Goal: Task Accomplishment & Management: Manage account settings

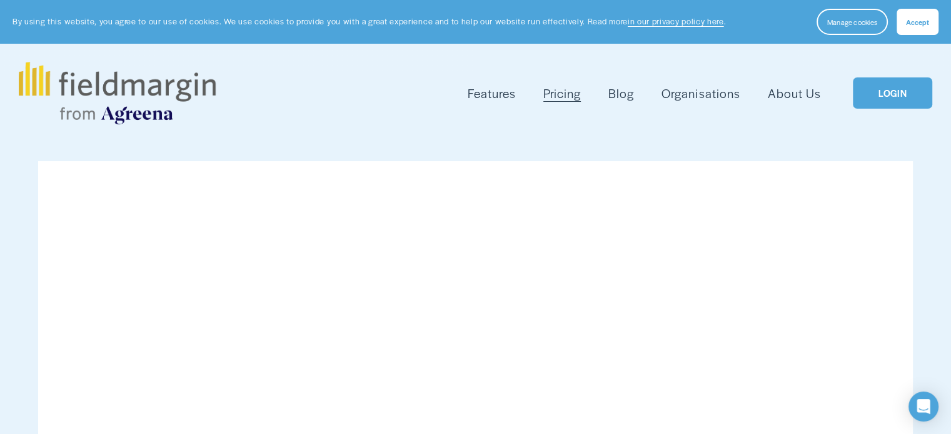
click at [873, 84] on link "LOGIN" at bounding box center [892, 94] width 79 height 32
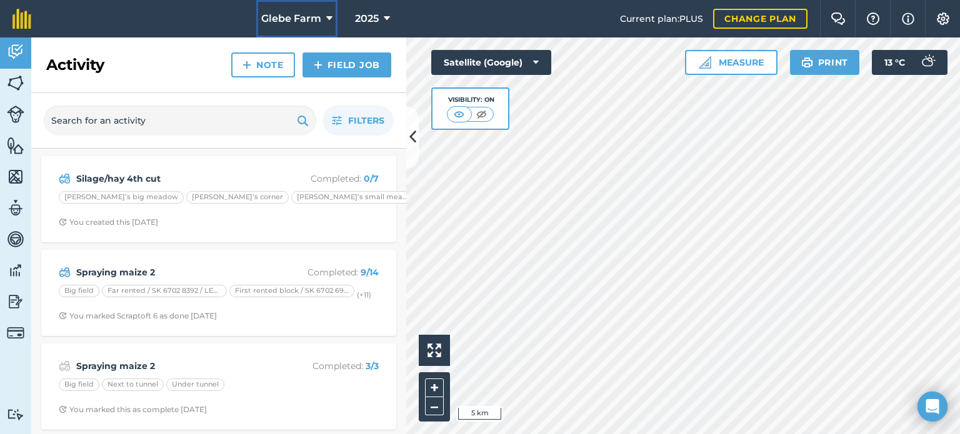
click at [326, 21] on icon at bounding box center [329, 18] width 6 height 15
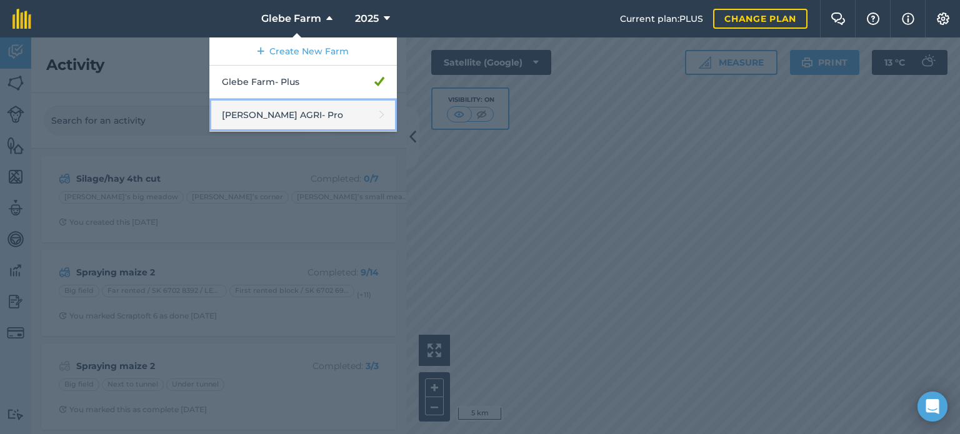
click at [335, 129] on link "[PERSON_NAME] AGRI - Pro" at bounding box center [303, 115] width 188 height 33
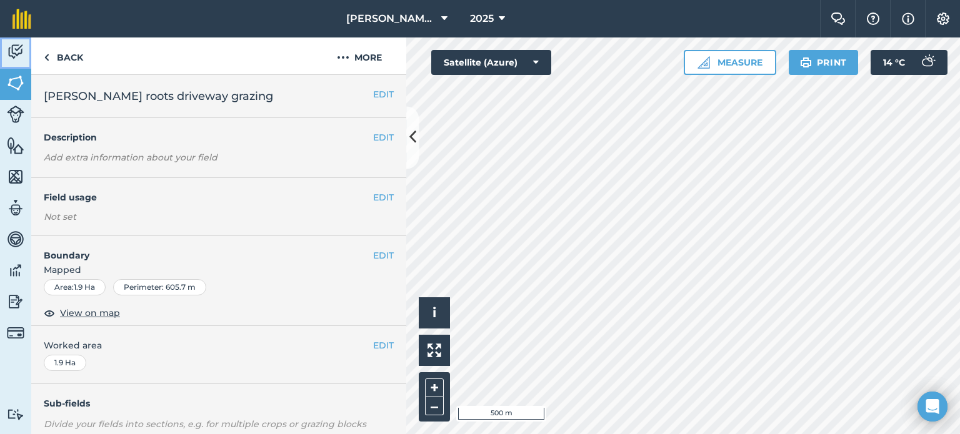
click at [8, 52] on img at bounding box center [16, 52] width 18 height 19
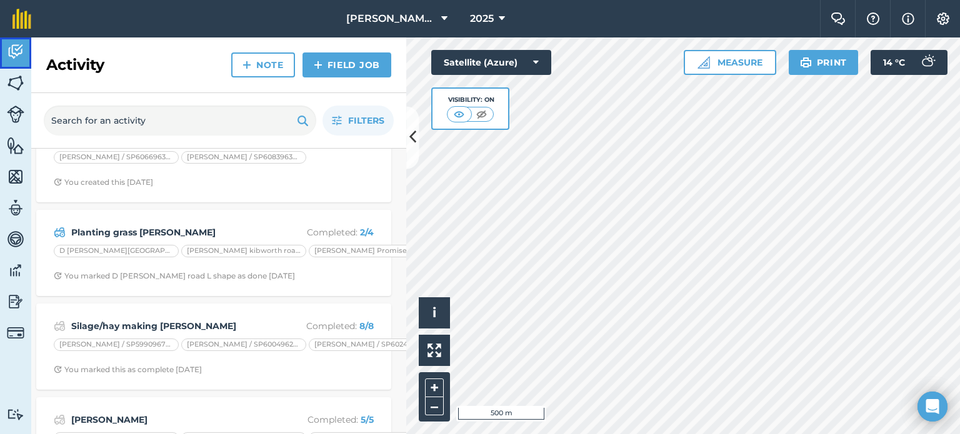
scroll to position [0, 5]
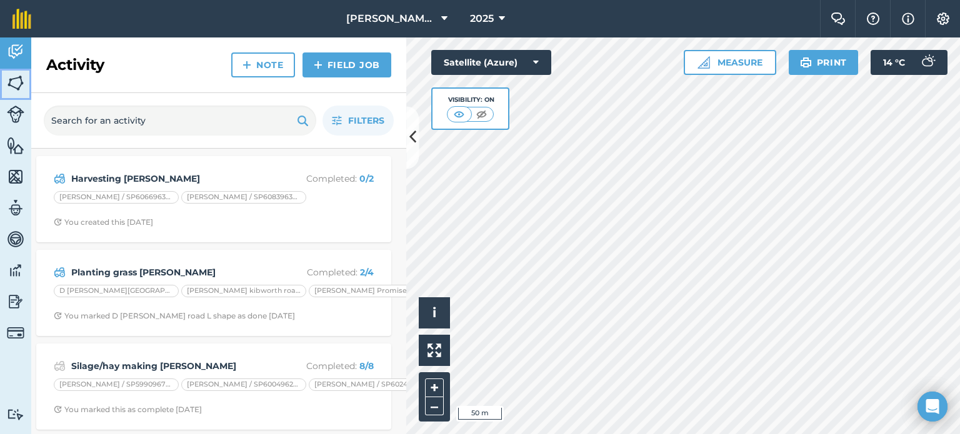
click at [22, 78] on img at bounding box center [16, 83] width 18 height 19
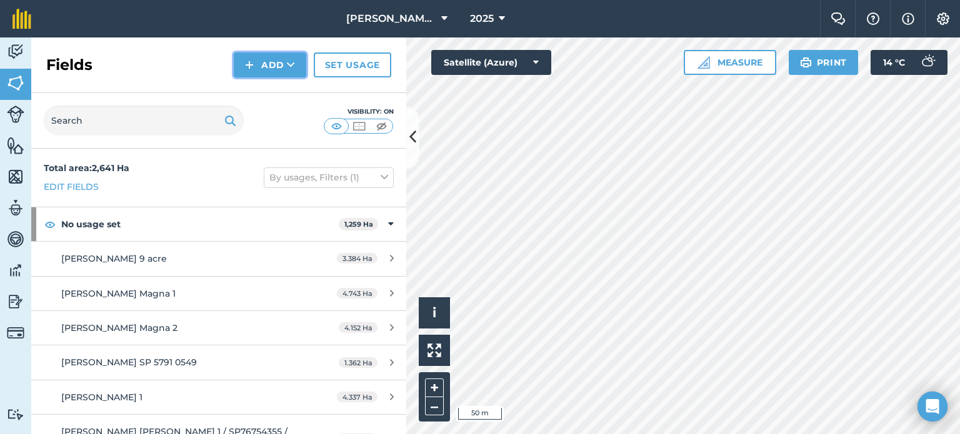
click at [283, 58] on button "Add" at bounding box center [270, 65] width 73 height 25
click at [285, 94] on link "Draw" at bounding box center [270, 93] width 69 height 28
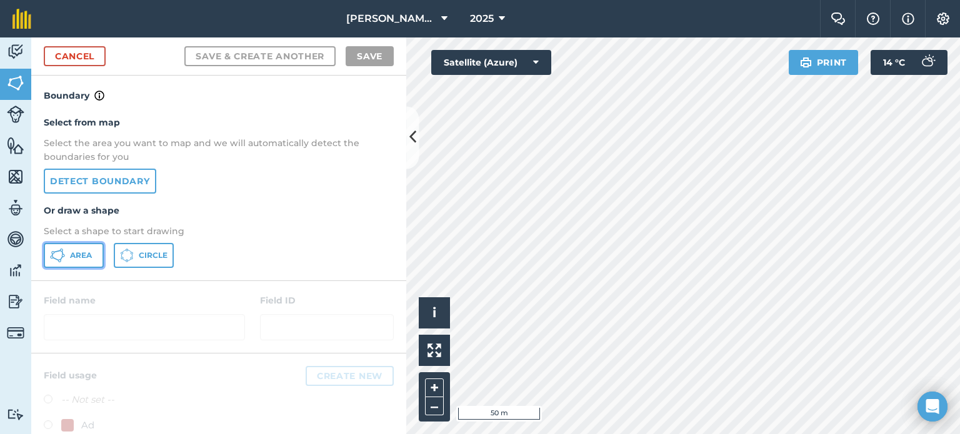
click at [79, 245] on button "Area" at bounding box center [74, 255] width 60 height 25
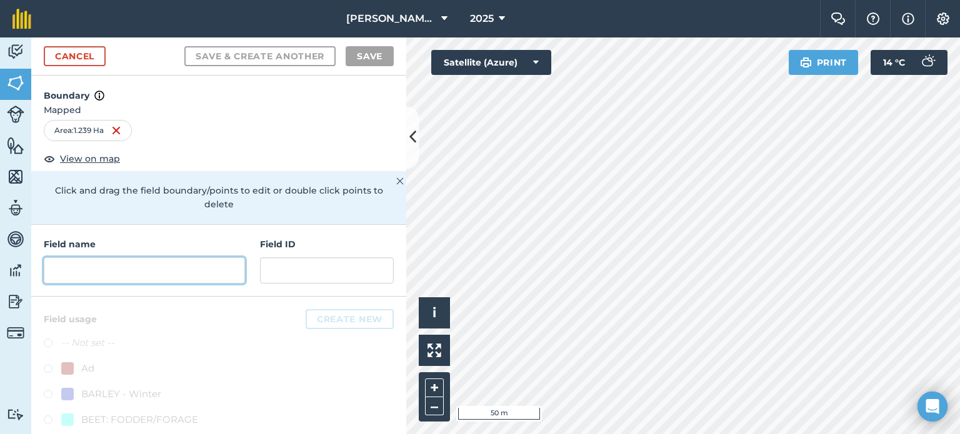
click at [234, 264] on input "text" at bounding box center [144, 271] width 201 height 26
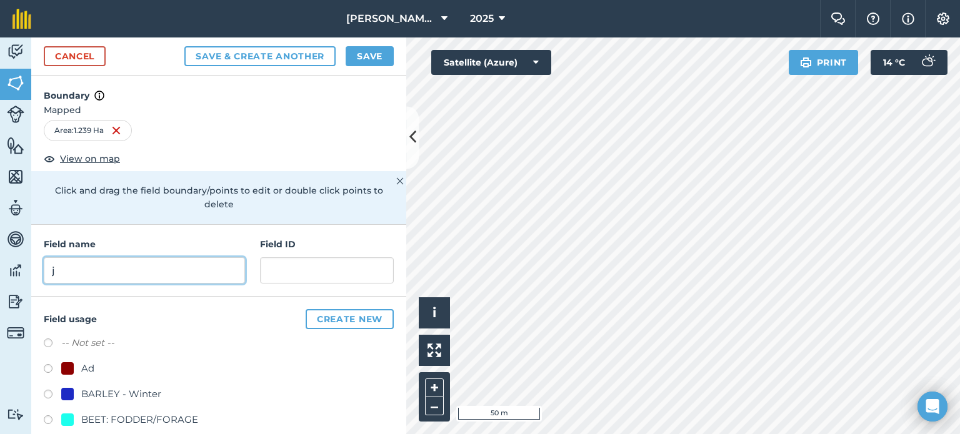
type input "j"
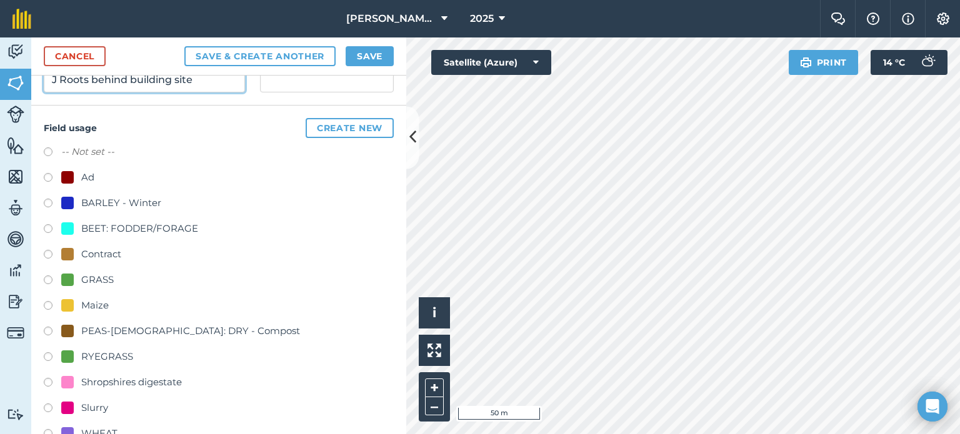
scroll to position [192, 0]
type input "J Roots behind building site"
click at [47, 278] on label at bounding box center [53, 281] width 18 height 13
radio input "true"
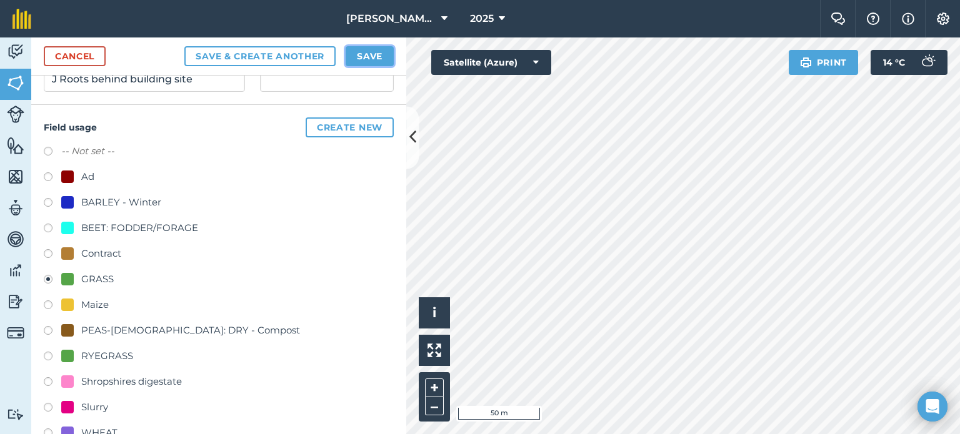
click at [360, 54] on button "Save" at bounding box center [370, 56] width 48 height 20
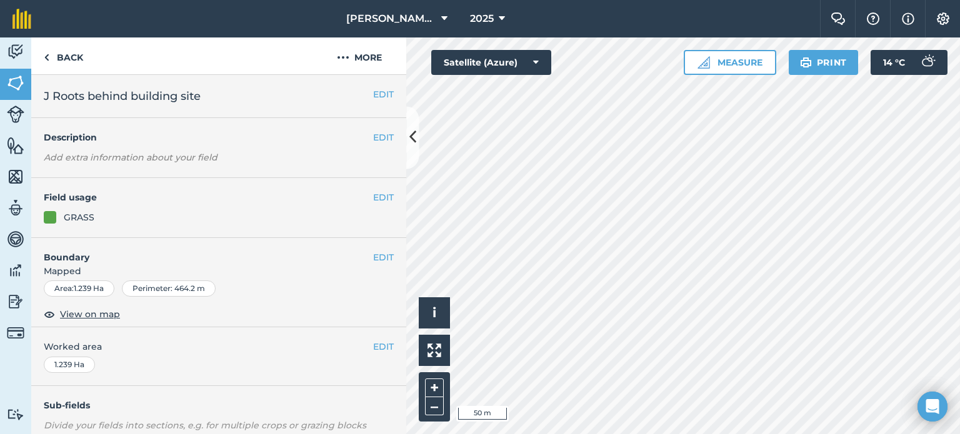
click at [726, 57] on div "Click to start drawing i © 2025 TomTom, Microsoft 50 m + – Satellite (Azure) Me…" at bounding box center [683, 236] width 554 height 397
click at [515, 0] on html "[PERSON_NAME] AGRI 2025 Farm Chat Help Info Settings [PERSON_NAME] AGRI - 2025 …" at bounding box center [480, 217] width 960 height 434
click at [58, 63] on link "Back" at bounding box center [63, 56] width 64 height 37
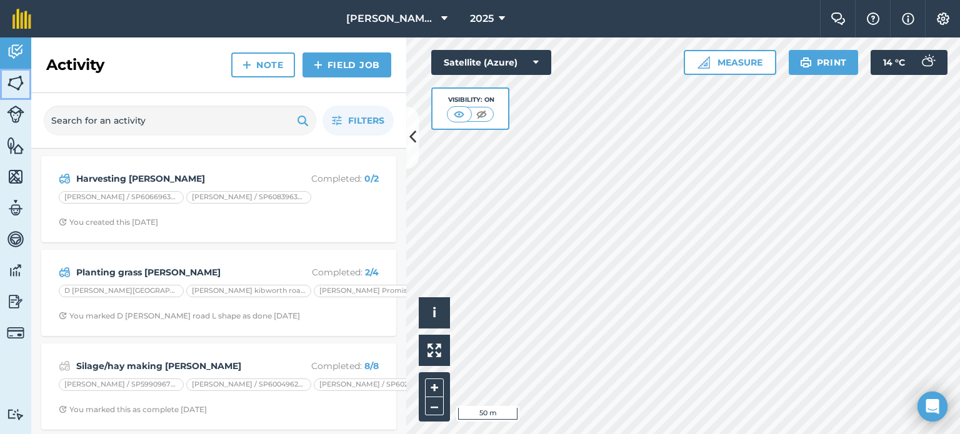
click at [9, 84] on img at bounding box center [16, 83] width 18 height 19
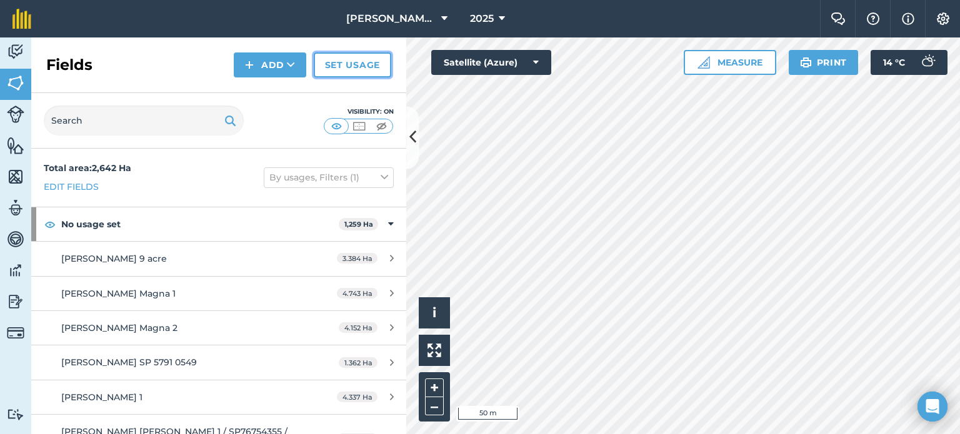
click at [344, 64] on link "Set usage" at bounding box center [353, 65] width 78 height 25
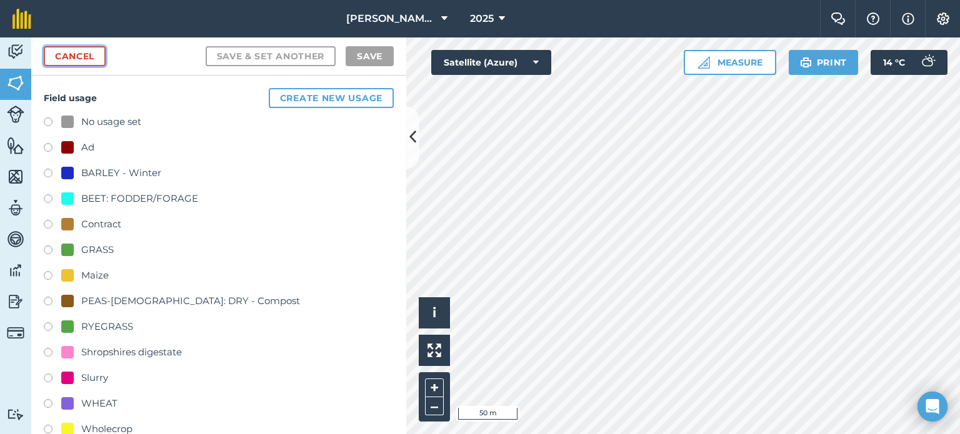
click at [52, 59] on link "Cancel" at bounding box center [75, 56] width 62 height 20
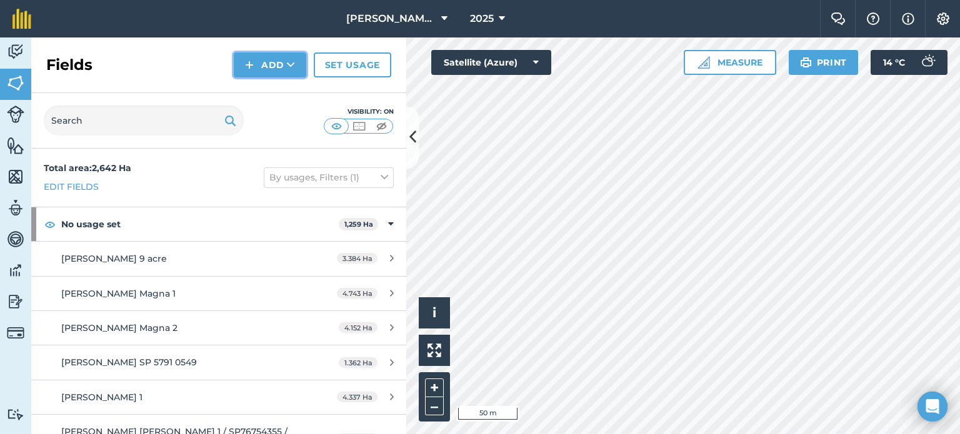
click at [288, 75] on button "Add" at bounding box center [270, 65] width 73 height 25
click at [288, 93] on link "Draw" at bounding box center [270, 93] width 69 height 28
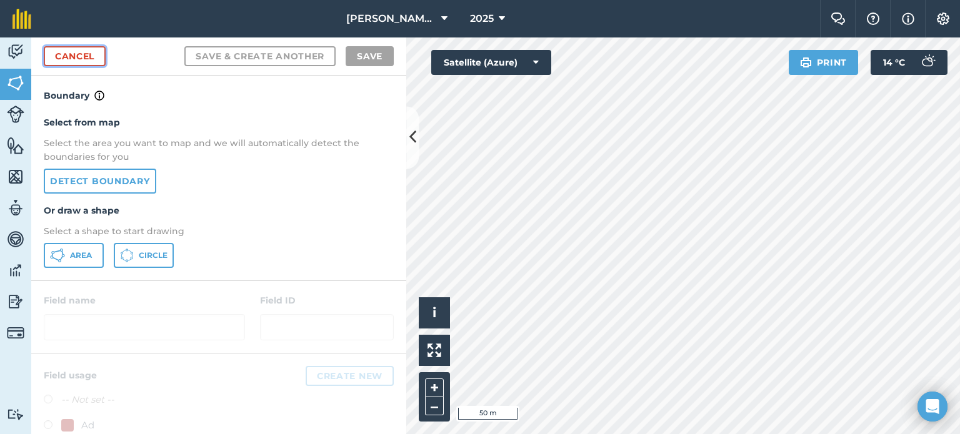
click at [78, 52] on link "Cancel" at bounding box center [75, 56] width 62 height 20
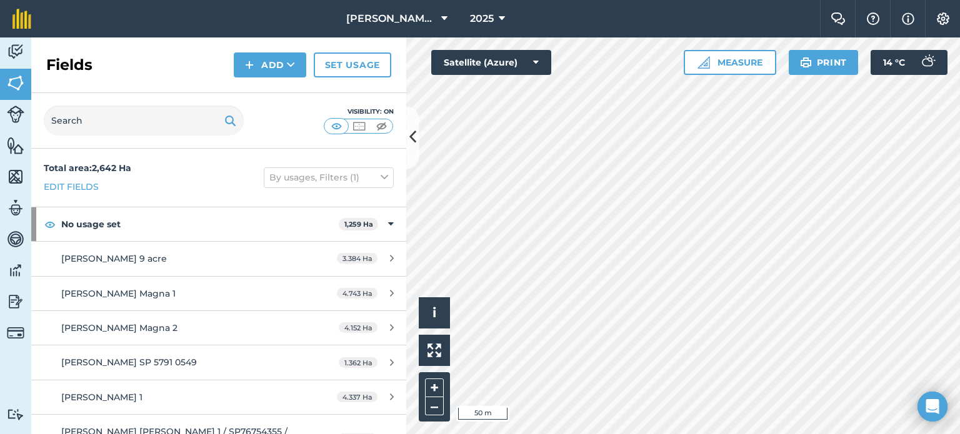
click at [682, 0] on html "[PERSON_NAME] AGRI 2025 Farm Chat Help Info Settings [PERSON_NAME] AGRI - 2025 …" at bounding box center [480, 217] width 960 height 434
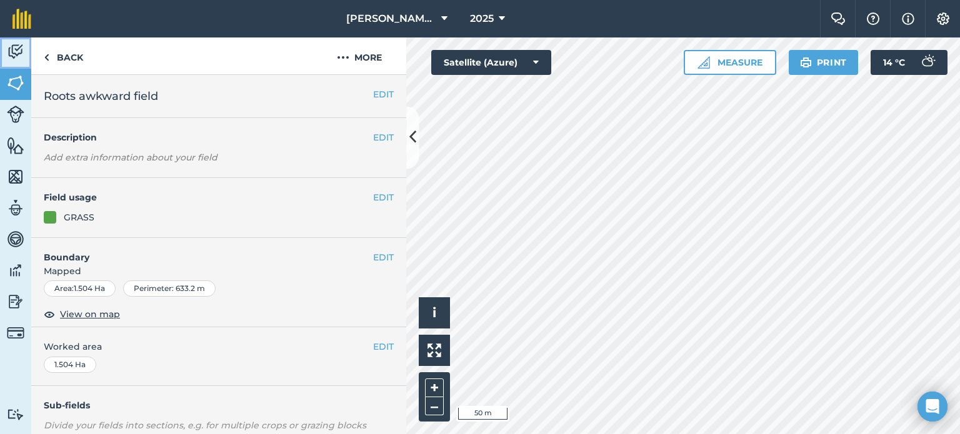
click at [18, 49] on img at bounding box center [16, 52] width 18 height 19
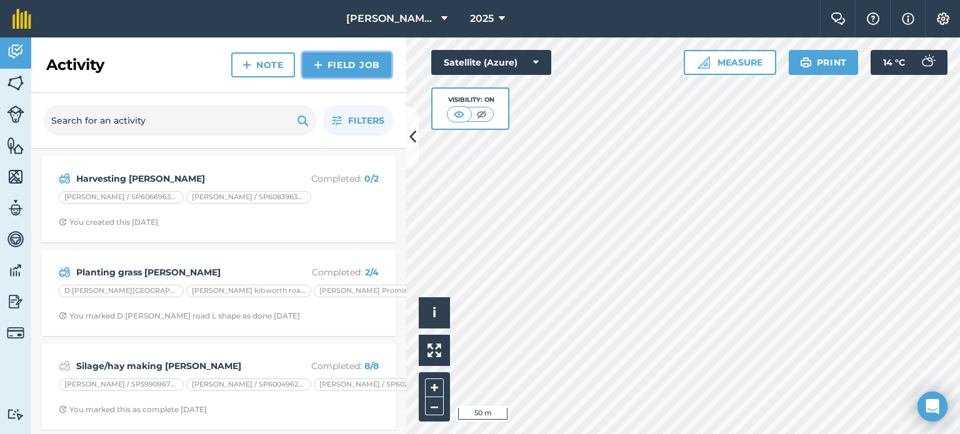
click at [361, 65] on link "Field Job" at bounding box center [347, 65] width 89 height 25
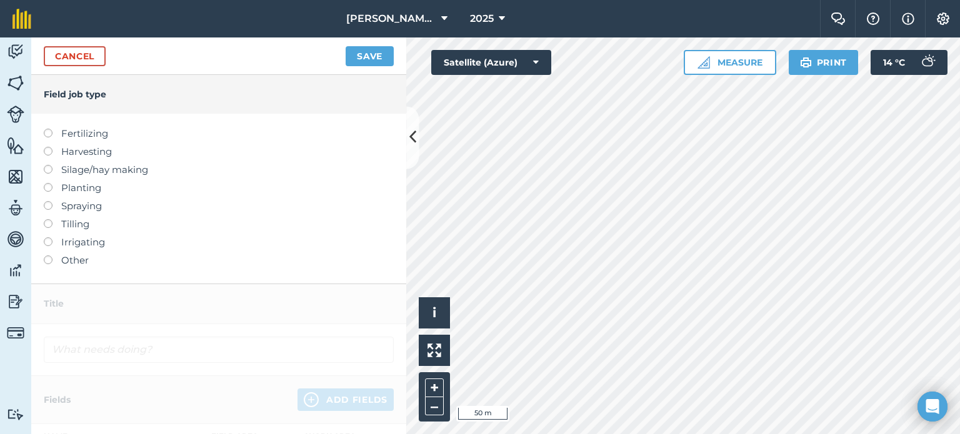
click at [43, 186] on div "Fertilizing Harvesting Silage/hay making Planting Spraying Tilling Irrigating O…" at bounding box center [218, 199] width 375 height 170
click at [45, 183] on label at bounding box center [53, 183] width 18 height 0
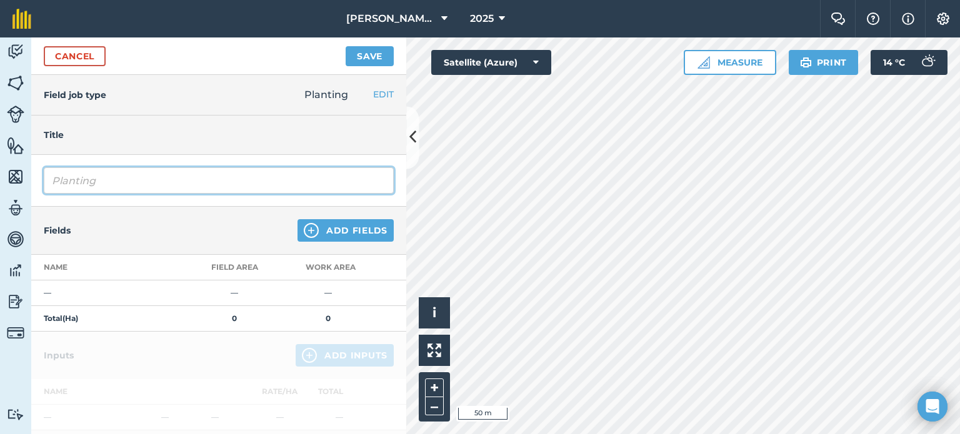
click at [127, 188] on input "Planting" at bounding box center [219, 181] width 350 height 26
type input "Planting grass J root 2025"
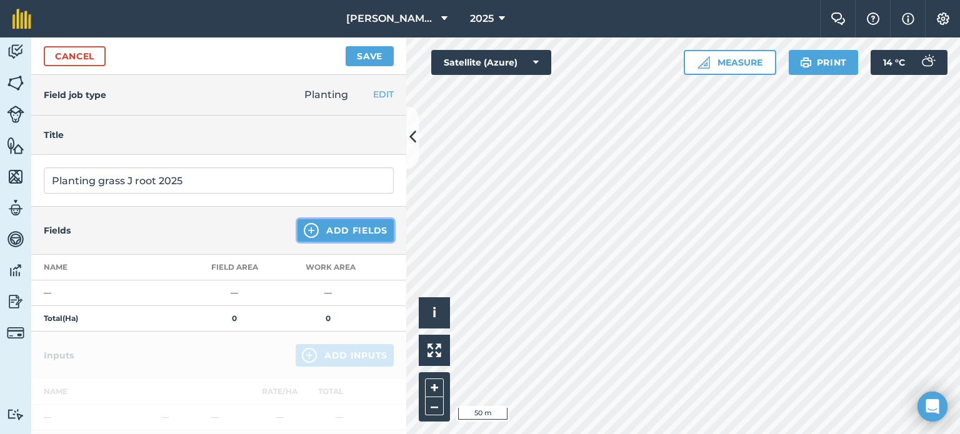
click at [344, 236] on button "Add Fields" at bounding box center [346, 230] width 96 height 23
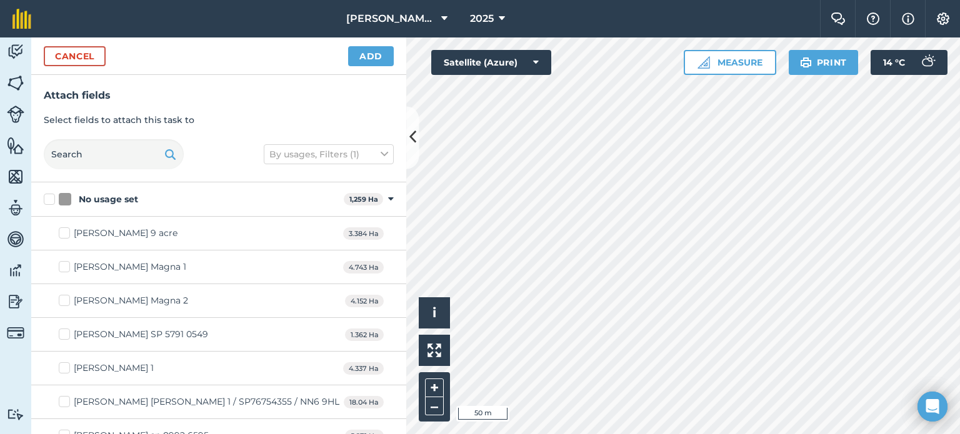
checkbox input "true"
checkbox input "false"
click at [780, 434] on html "[PERSON_NAME] AGRI 2025 Farm Chat Help Info Settings [PERSON_NAME] AGRI - 2025 …" at bounding box center [480, 217] width 960 height 434
checkbox input "true"
checkbox input "false"
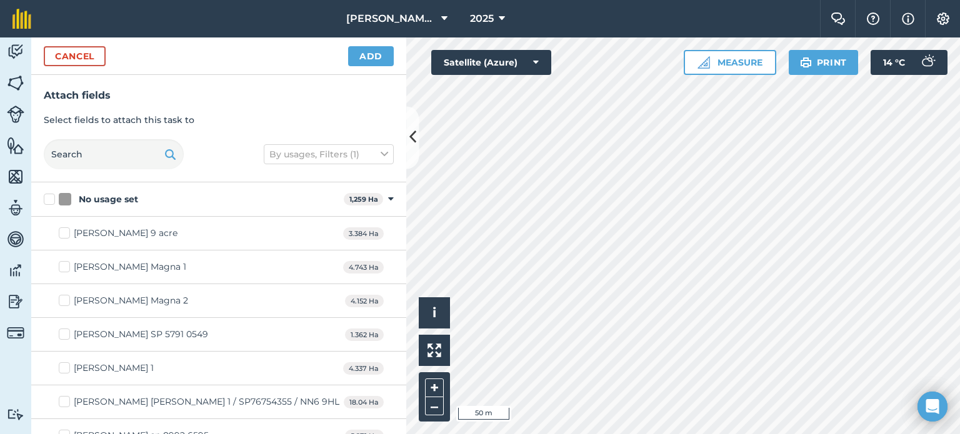
click at [470, 434] on html "[PERSON_NAME] AGRI 2025 Farm Chat Help Info Settings [PERSON_NAME] AGRI - 2025 …" at bounding box center [480, 217] width 960 height 434
click at [886, 434] on html "[PERSON_NAME] AGRI 2025 Farm Chat Help Info Settings [PERSON_NAME] AGRI - 2025 …" at bounding box center [480, 217] width 960 height 434
checkbox input "true"
click at [529, 434] on html "[PERSON_NAME] AGRI 2025 Farm Chat Help Info Settings [PERSON_NAME] AGRI - 2025 …" at bounding box center [480, 217] width 960 height 434
checkbox input "true"
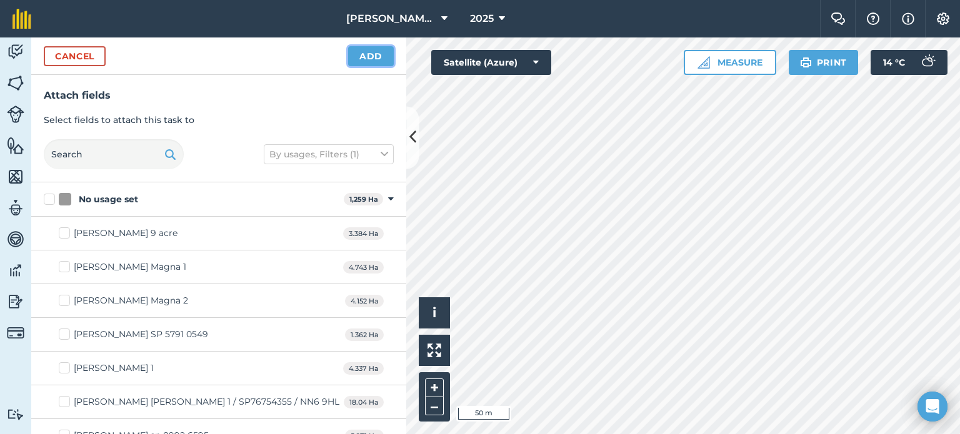
click at [385, 59] on button "Add" at bounding box center [371, 56] width 46 height 20
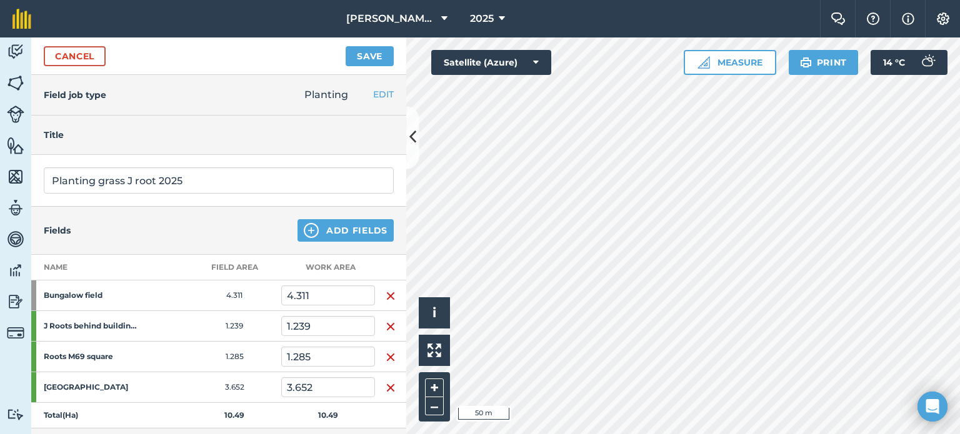
click at [608, 0] on html "[PERSON_NAME] AGRI 2025 Farm Chat Help Info Settings [PERSON_NAME] AGRI - 2025 …" at bounding box center [480, 217] width 960 height 434
click at [384, 0] on html "[PERSON_NAME] AGRI 2025 Farm Chat Help Info Settings [PERSON_NAME] AGRI - 2025 …" at bounding box center [480, 217] width 960 height 434
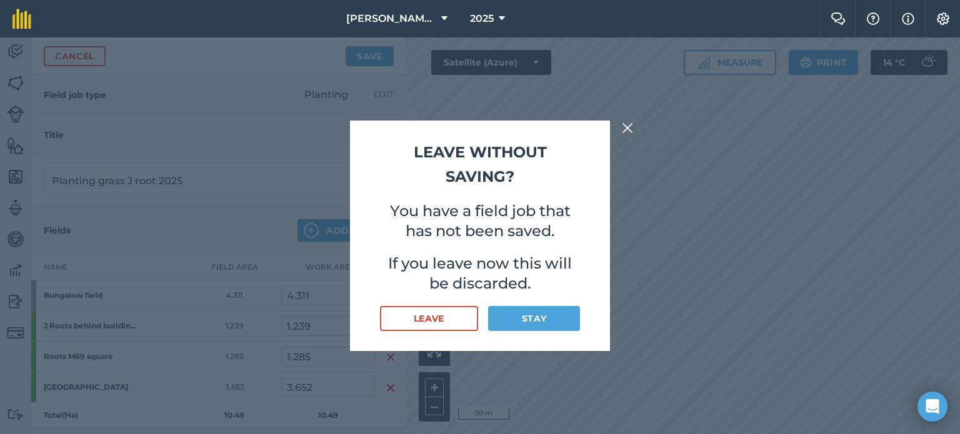
click at [626, 131] on img at bounding box center [627, 128] width 11 height 15
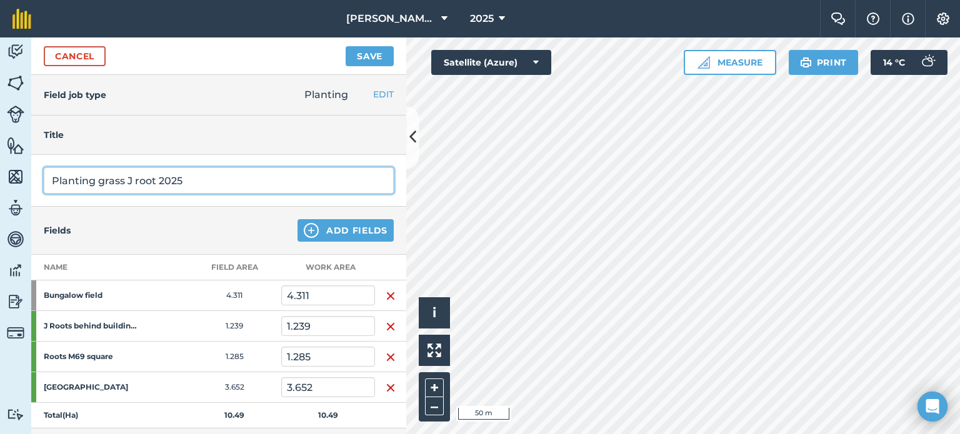
drag, startPoint x: 339, startPoint y: 184, endPoint x: 363, endPoint y: 109, distance: 78.1
click at [365, 102] on div "Field job type Planting EDIT Fertilizing Harvesting Silage/hay making Planting …" at bounding box center [218, 254] width 375 height 359
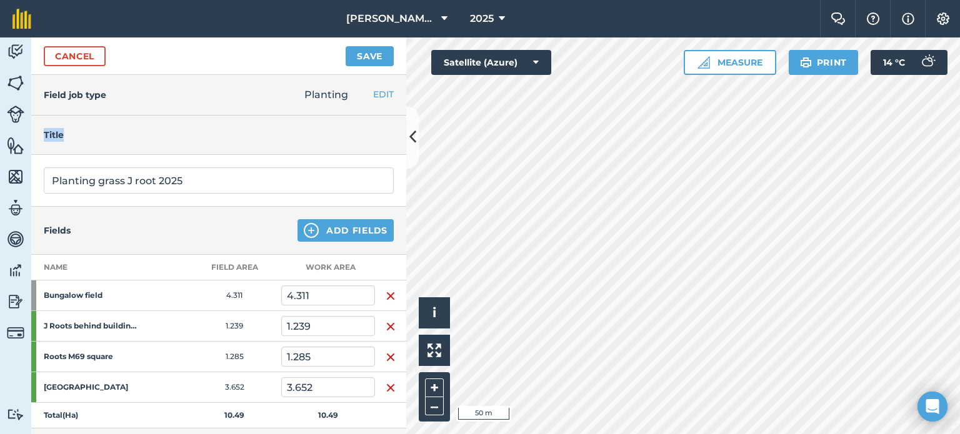
drag, startPoint x: 363, startPoint y: 139, endPoint x: 374, endPoint y: 97, distance: 43.5
click at [374, 97] on div "Field job type Planting EDIT Fertilizing Harvesting Silage/hay making Planting …" at bounding box center [218, 254] width 375 height 359
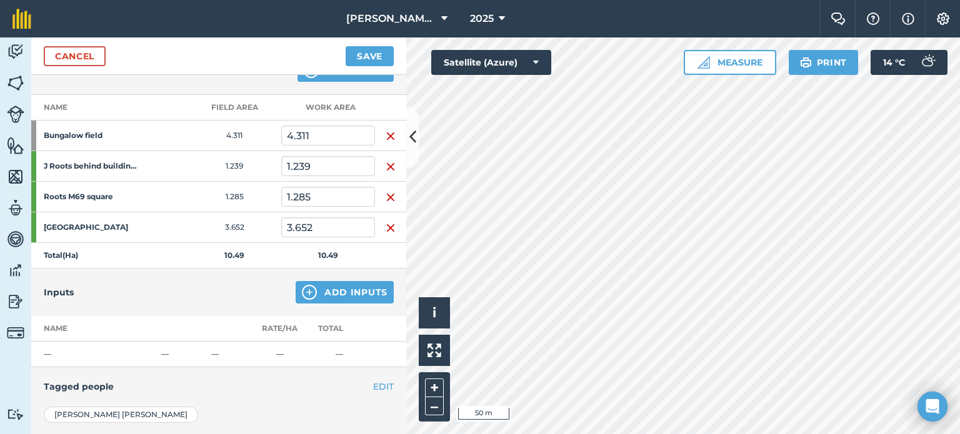
scroll to position [213, 0]
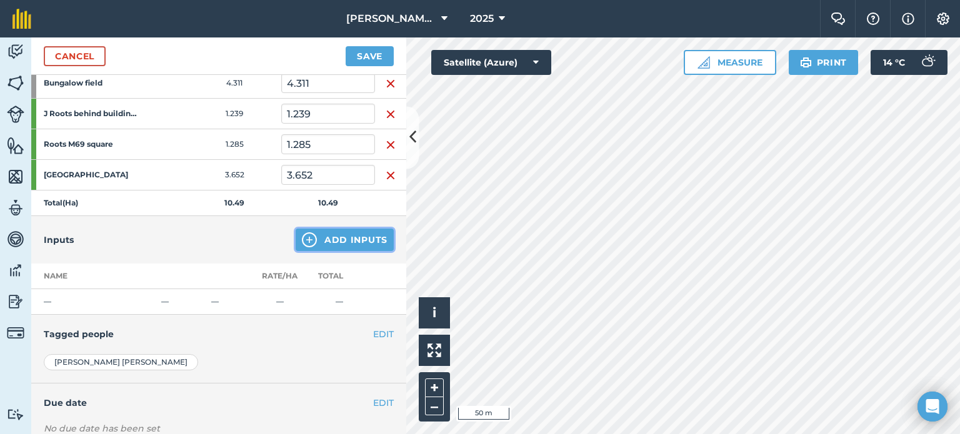
click at [311, 246] on button "Add Inputs" at bounding box center [345, 240] width 98 height 23
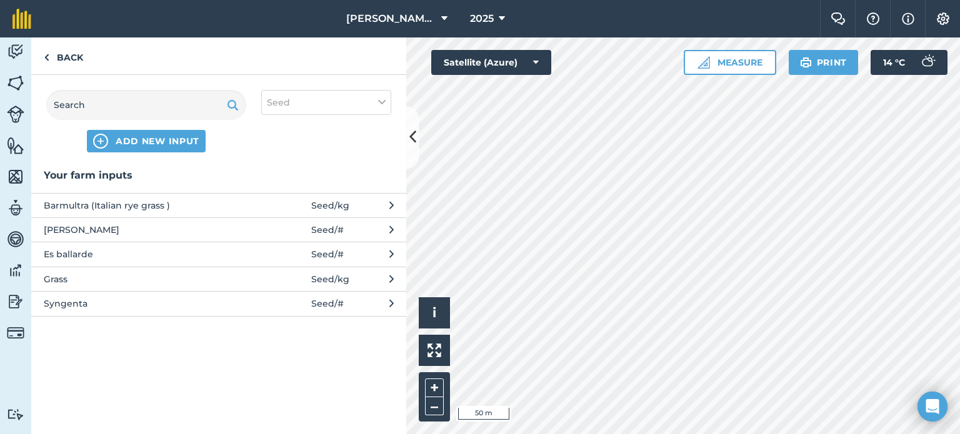
click at [242, 253] on span "Es ballarde" at bounding box center [146, 255] width 204 height 14
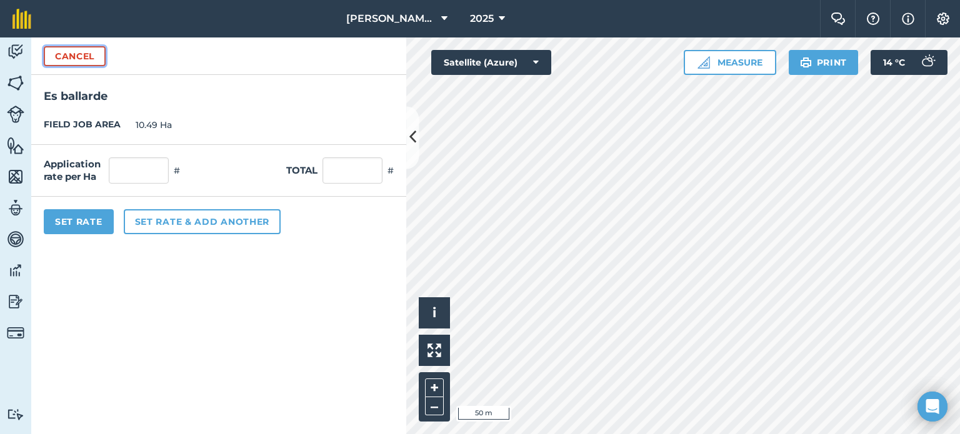
click at [93, 49] on button "Cancel" at bounding box center [75, 56] width 62 height 20
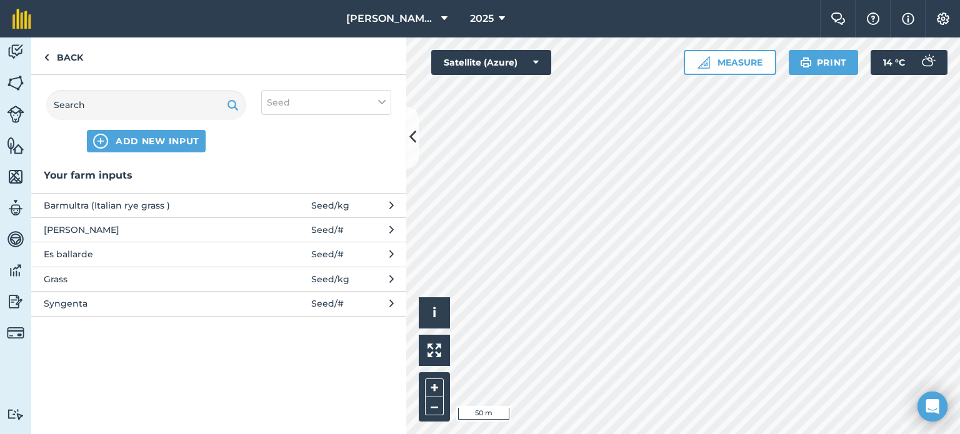
click at [248, 284] on button "Grass Seed / kg" at bounding box center [218, 279] width 375 height 24
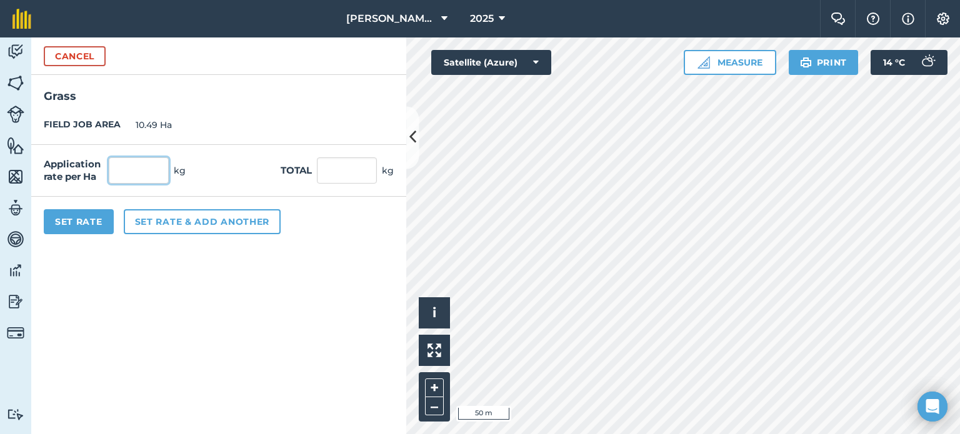
click at [150, 168] on input "text" at bounding box center [139, 171] width 60 height 26
type input "0"
click at [150, 168] on input "0" at bounding box center [139, 171] width 60 height 26
type input "0"
click at [150, 168] on input "text" at bounding box center [139, 171] width 60 height 26
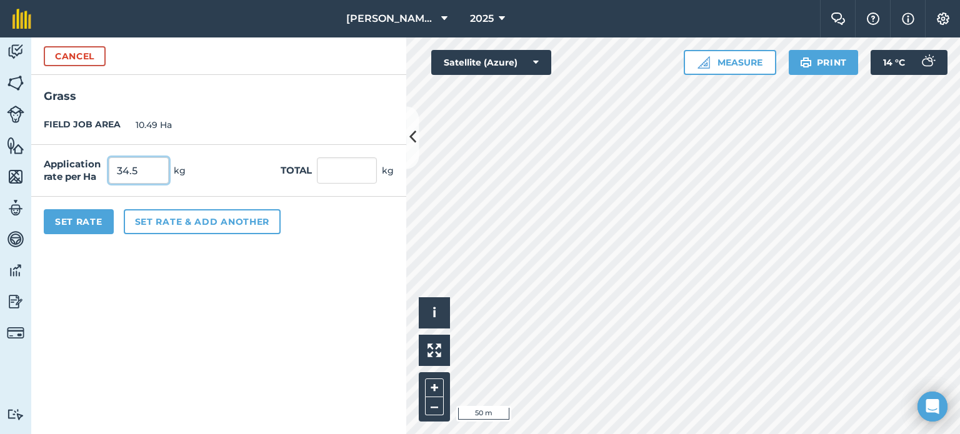
type input "34.5"
type input "361.905"
click at [69, 221] on button "Set Rate" at bounding box center [79, 221] width 70 height 25
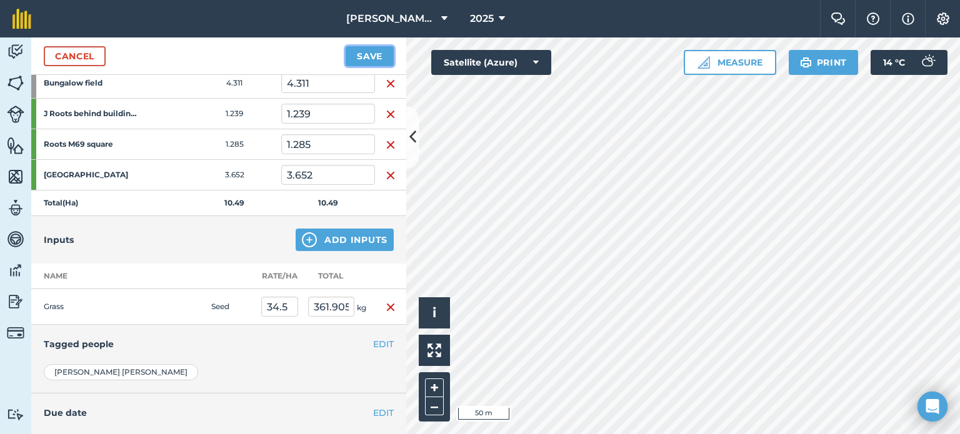
click at [371, 54] on button "Save" at bounding box center [370, 56] width 48 height 20
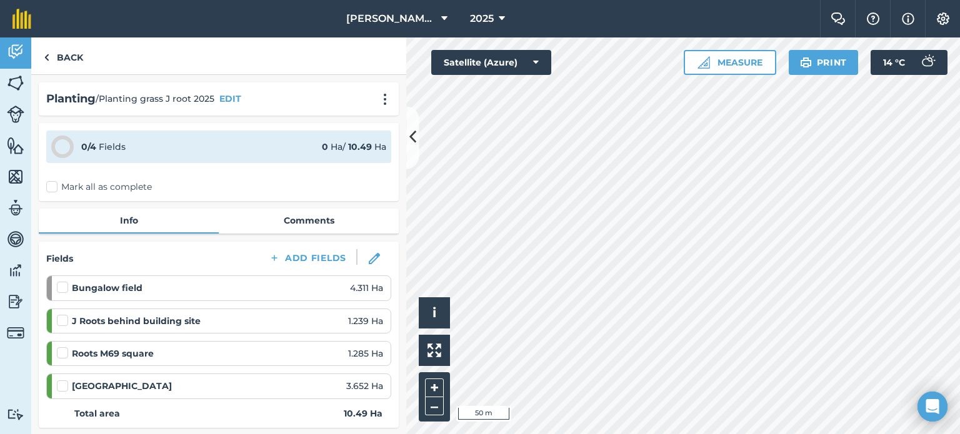
click at [50, 186] on label "Mark all as complete" at bounding box center [99, 187] width 106 height 13
click at [50, 186] on input "Mark all as complete" at bounding box center [50, 185] width 8 height 8
checkbox input "false"
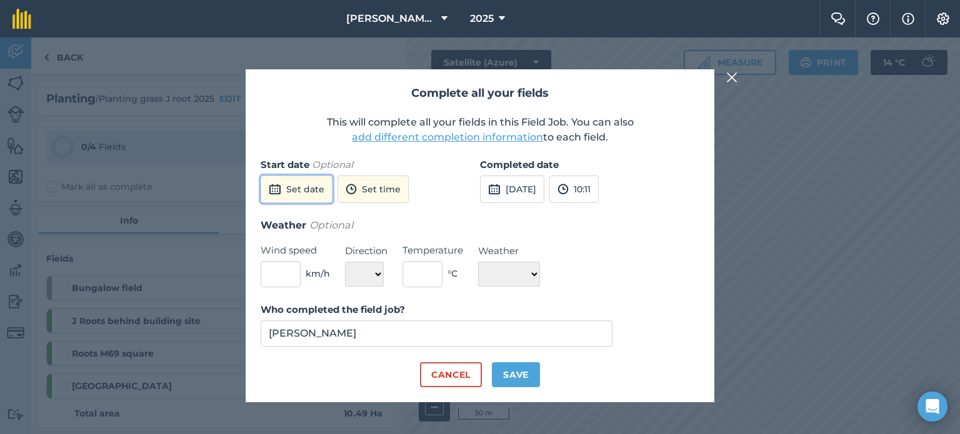
click at [294, 188] on button "Set date" at bounding box center [297, 190] width 72 height 28
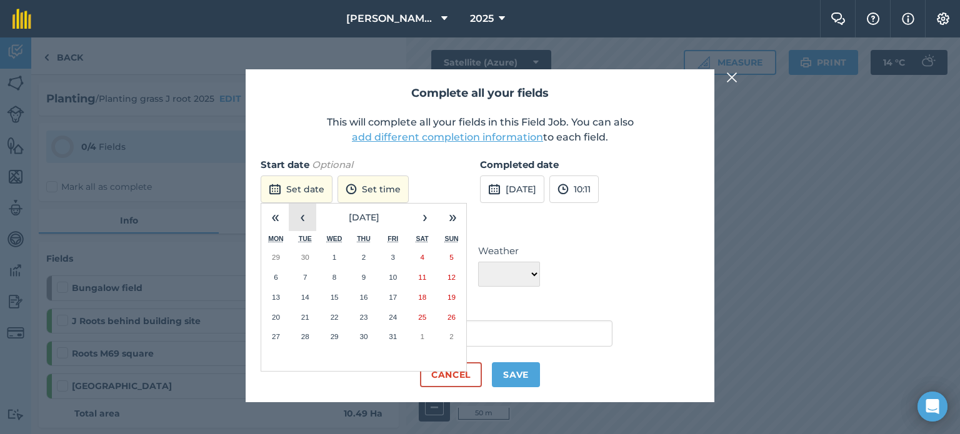
click at [291, 223] on button "‹" at bounding box center [303, 218] width 28 height 28
click at [338, 301] on button "17" at bounding box center [334, 298] width 29 height 20
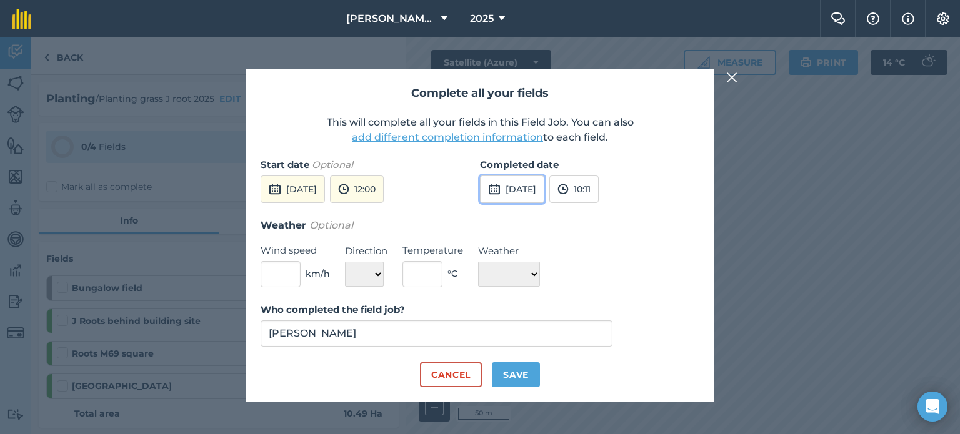
click at [508, 194] on button "[DATE]" at bounding box center [512, 190] width 64 height 28
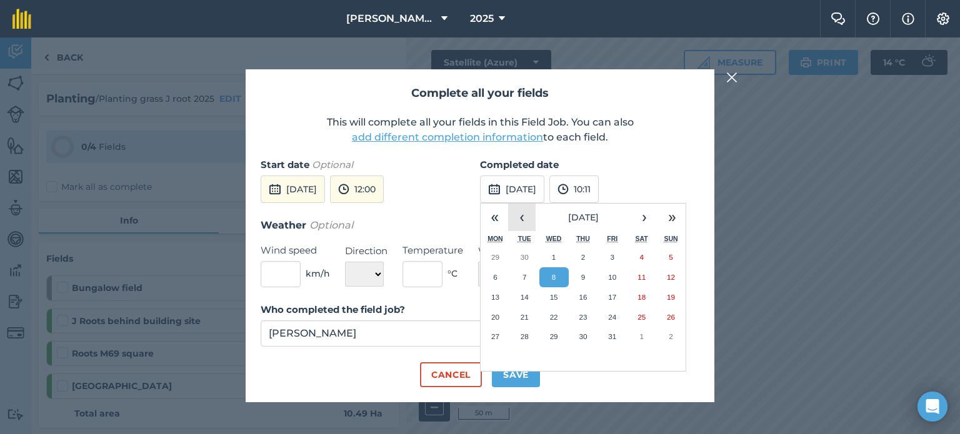
click at [519, 219] on button "‹" at bounding box center [522, 218] width 28 height 28
click at [554, 303] on button "17" at bounding box center [554, 298] width 29 height 20
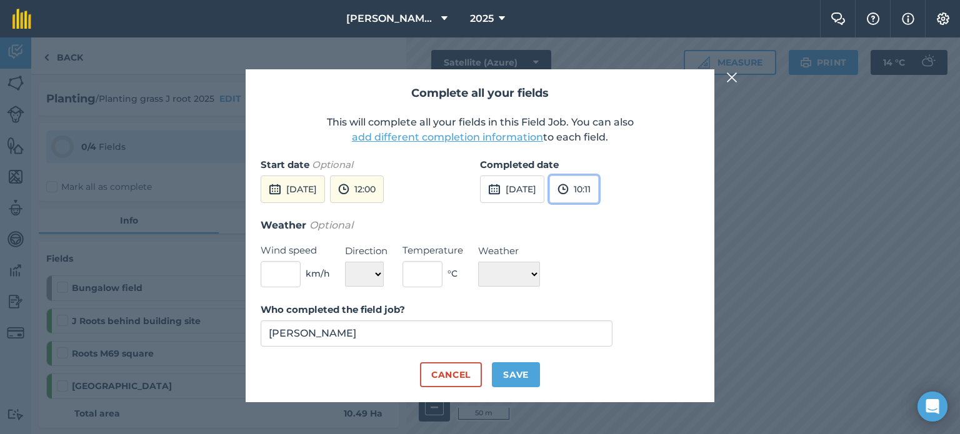
click at [599, 192] on button "10:11" at bounding box center [574, 190] width 49 height 28
click at [609, 304] on button "20:30" at bounding box center [579, 311] width 59 height 20
click at [384, 194] on button "12:00" at bounding box center [357, 190] width 54 height 28
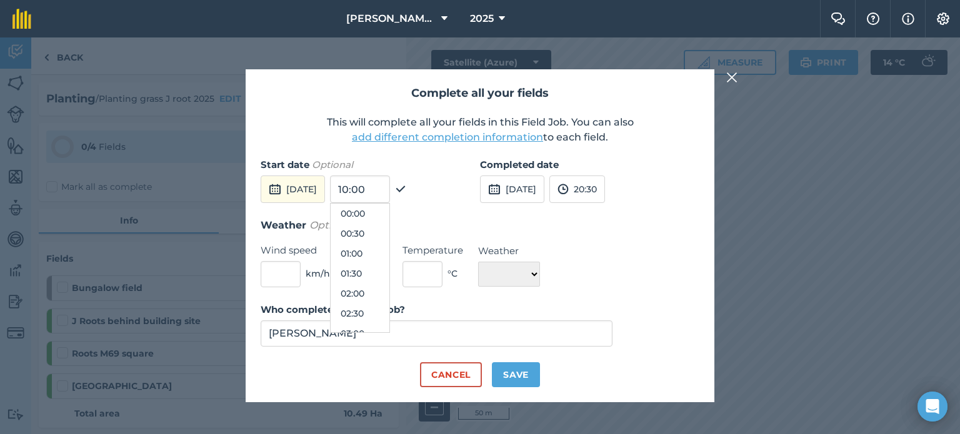
scroll to position [420, 0]
click at [389, 237] on button "11:00" at bounding box center [360, 234] width 59 height 20
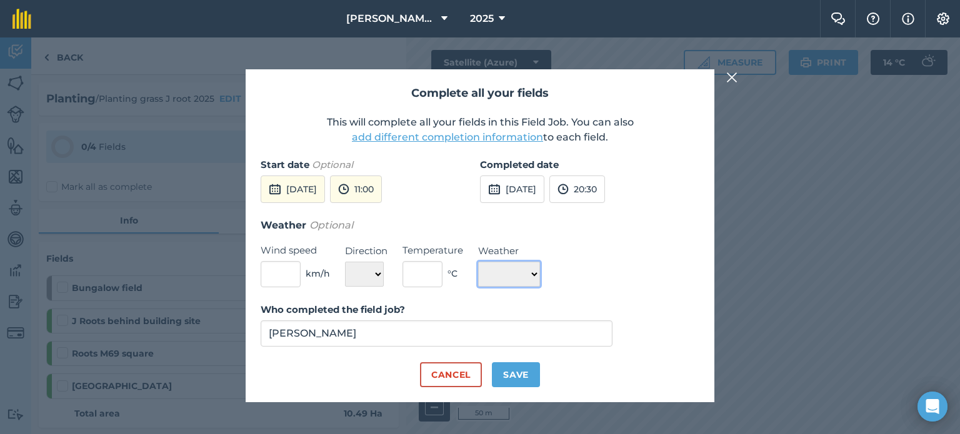
click at [493, 274] on select "☀️ Sunny 🌧 Rainy ⛅️ Cloudy 🌨 Snow ❄️ Icy" at bounding box center [509, 274] width 62 height 25
select select "Sunny"
click at [478, 262] on select "☀️ Sunny 🌧 Rainy ⛅️ Cloudy 🌨 Snow ❄️ Icy" at bounding box center [509, 274] width 62 height 25
click at [430, 269] on input "text" at bounding box center [423, 274] width 40 height 26
type input "15"
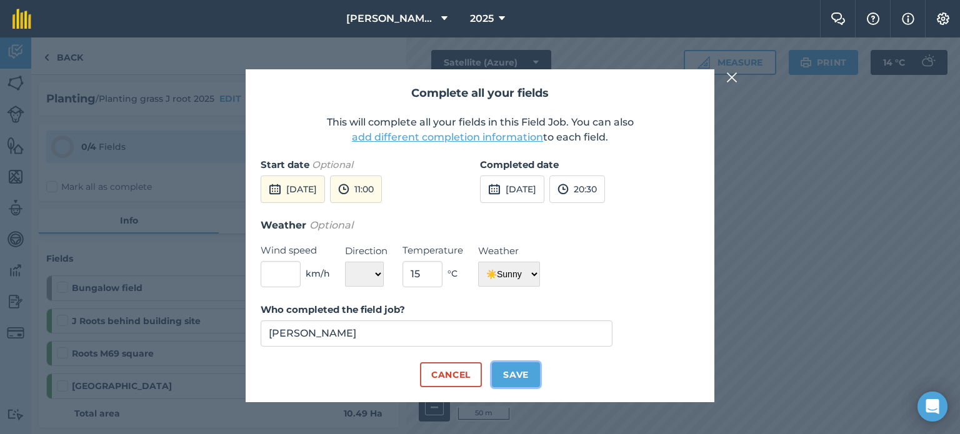
click at [515, 376] on button "Save" at bounding box center [516, 375] width 48 height 25
checkbox input "true"
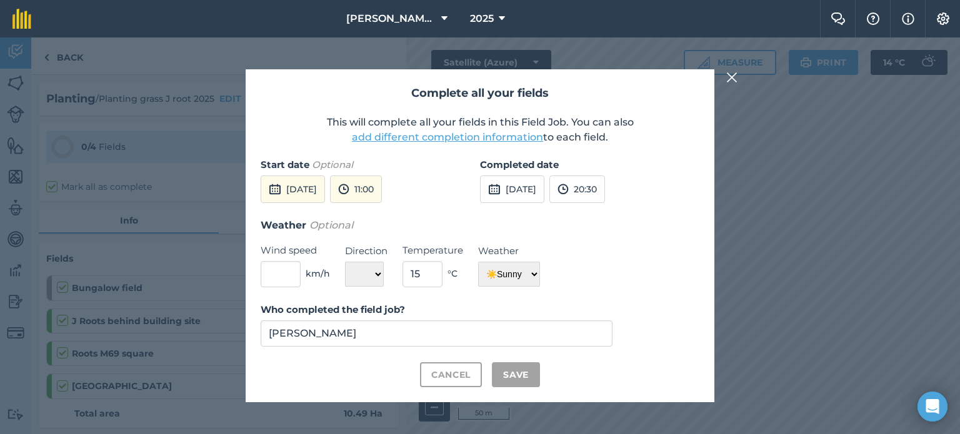
checkbox input "true"
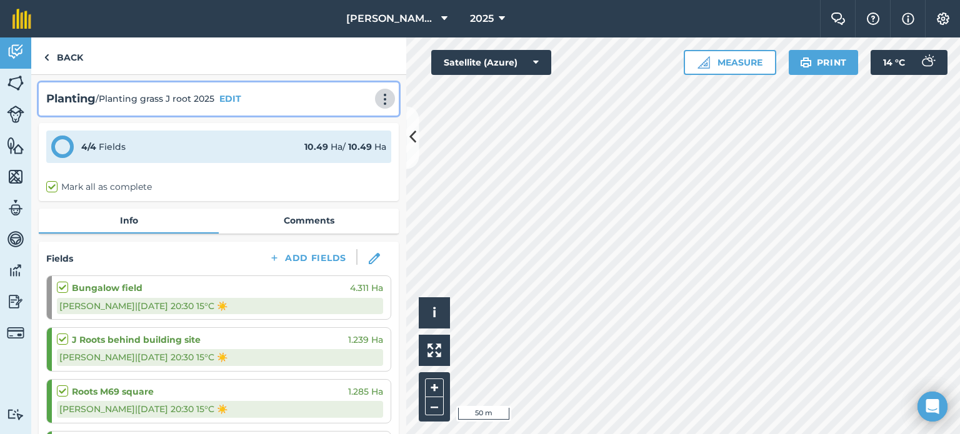
click at [378, 98] on img at bounding box center [385, 99] width 15 height 13
click at [368, 127] on link "Print" at bounding box center [359, 126] width 80 height 25
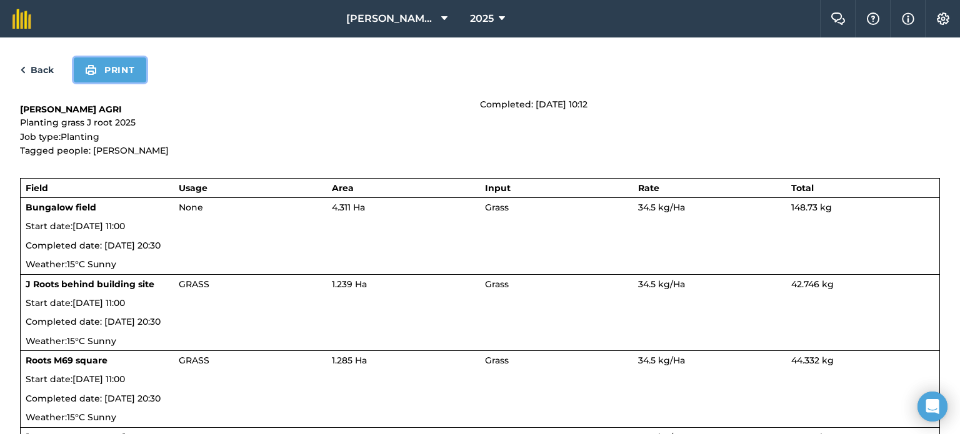
click at [115, 78] on button "Print" at bounding box center [110, 70] width 73 height 25
click at [33, 67] on link "Back" at bounding box center [37, 70] width 34 height 15
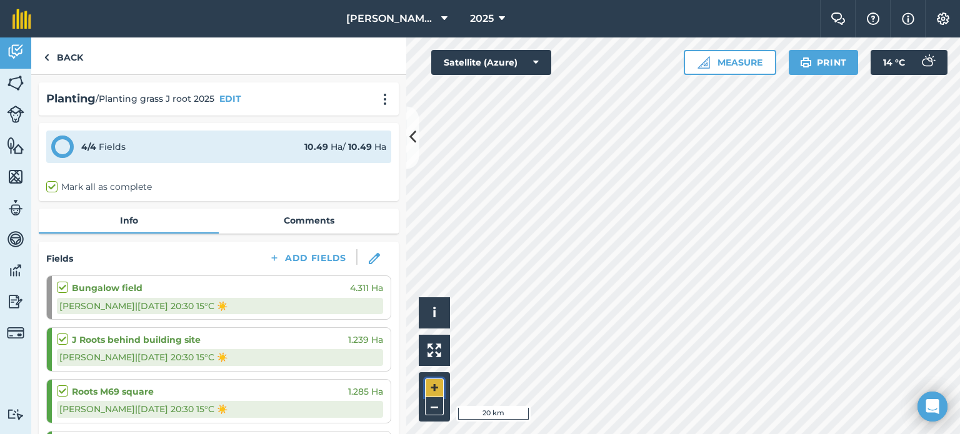
click at [433, 390] on button "+" at bounding box center [434, 388] width 19 height 19
click at [442, 383] on button "+" at bounding box center [434, 388] width 19 height 19
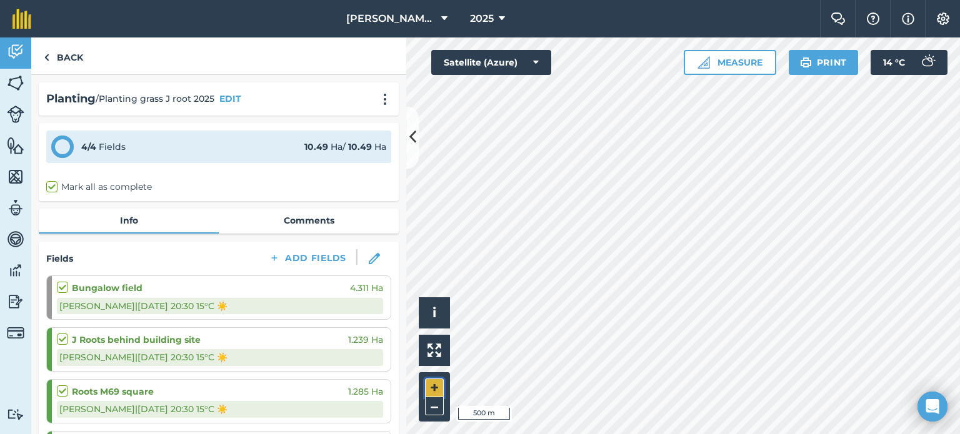
click at [442, 383] on button "+" at bounding box center [434, 388] width 19 height 19
click at [543, 66] on button "Satellite (Azure)" at bounding box center [491, 62] width 120 height 25
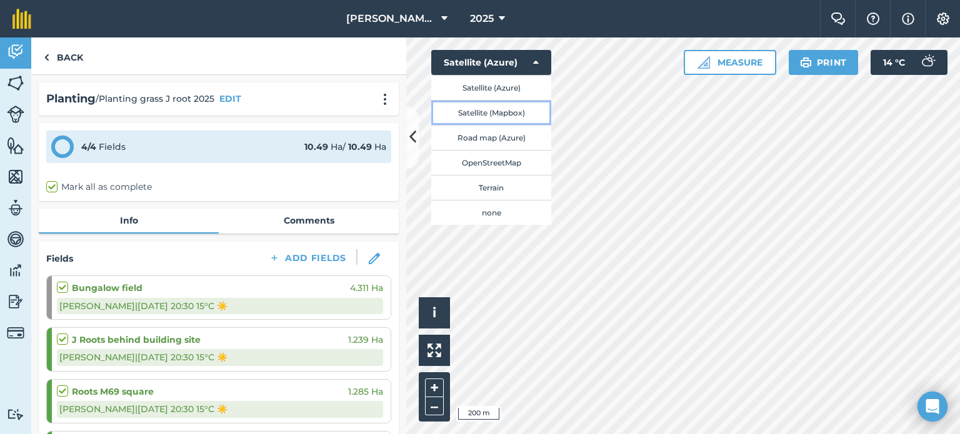
click at [526, 114] on button "Satellite (Mapbox)" at bounding box center [491, 112] width 120 height 25
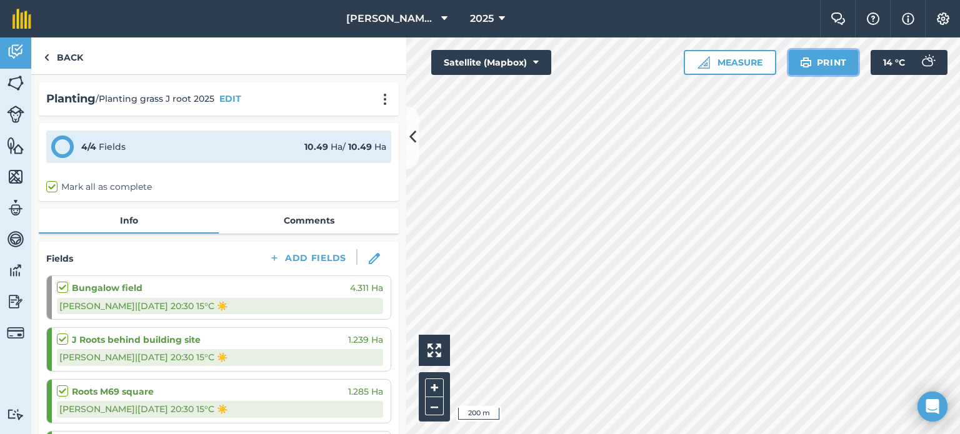
click at [836, 59] on button "Print" at bounding box center [824, 62] width 70 height 25
